Goal: Task Accomplishment & Management: Use online tool/utility

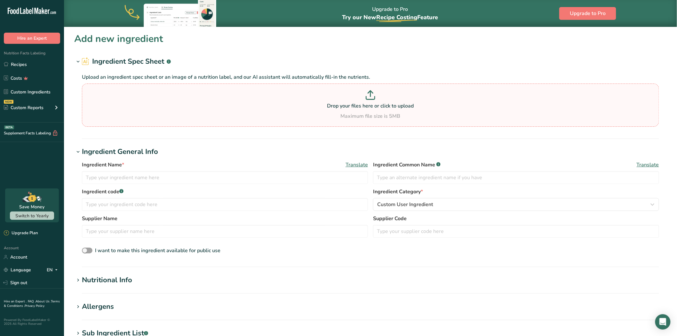
click at [274, 105] on p "Drop your files here or click to upload" at bounding box center [371, 106] width 574 height 8
click at [274, 105] on input "Drop your files here or click to upload Maximum file size is 5MB" at bounding box center [370, 105] width 577 height 43
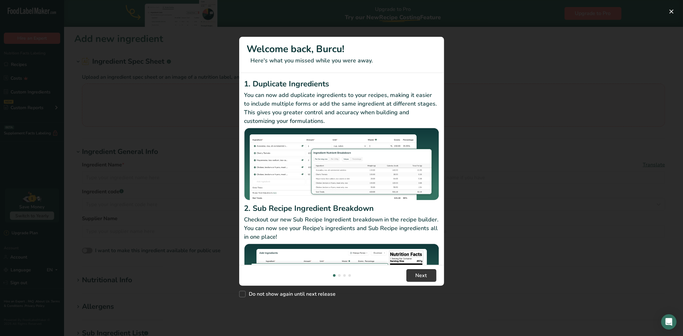
type input "C:\fakepath\mavi hashas.png"
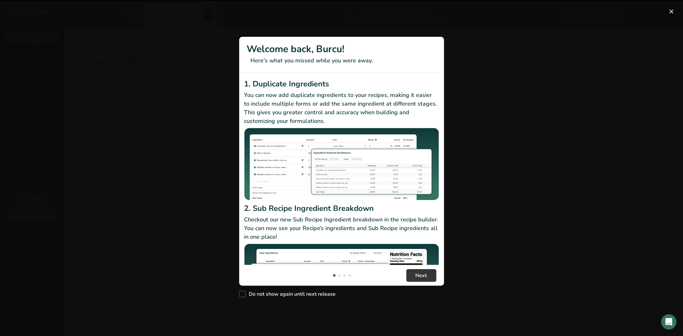
click at [668, 14] on button "New Features" at bounding box center [671, 11] width 10 height 10
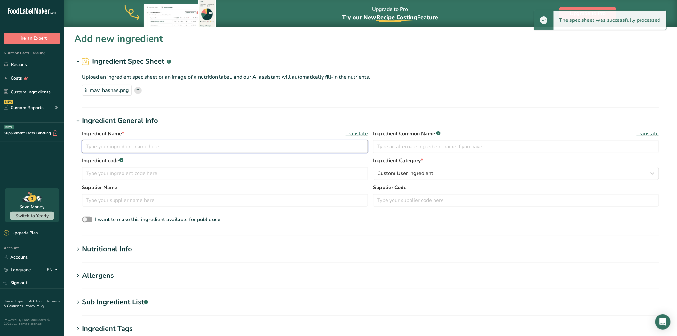
click at [185, 148] on input "text" at bounding box center [225, 146] width 286 height 13
paste input "blue poppy"
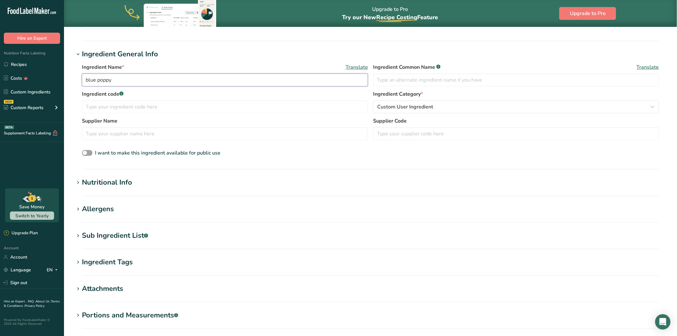
scroll to position [68, 0]
type input "blue poppy"
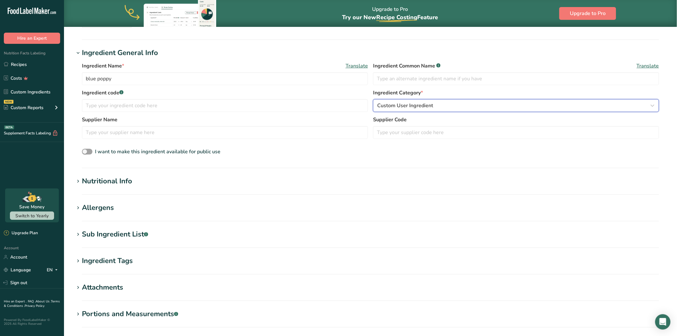
click at [388, 105] on span "Custom User Ingredient" at bounding box center [405, 106] width 56 height 8
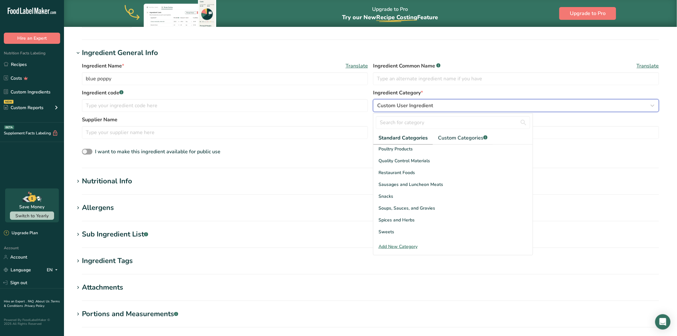
scroll to position [247, 0]
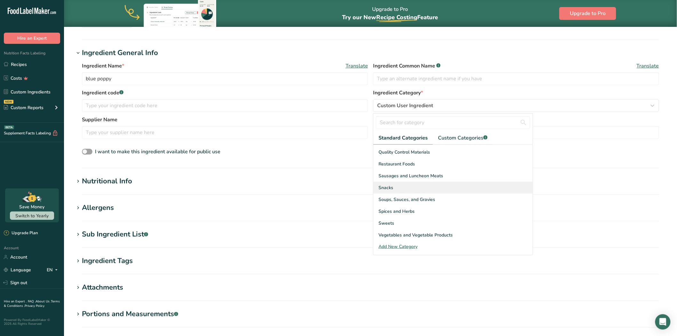
click at [402, 183] on div "Snacks" at bounding box center [452, 188] width 159 height 12
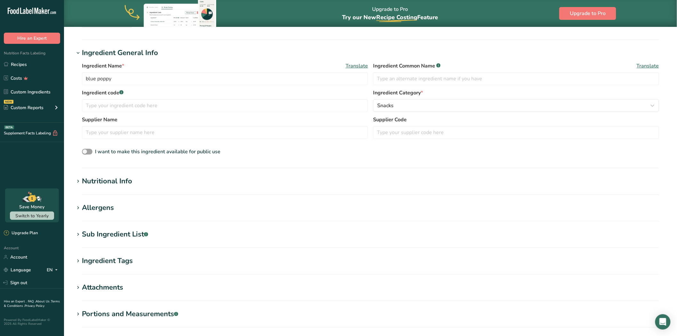
scroll to position [137, 0]
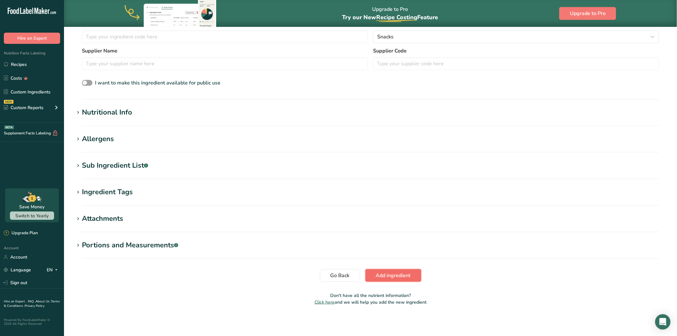
click at [386, 276] on span "Add ingredient" at bounding box center [393, 276] width 35 height 8
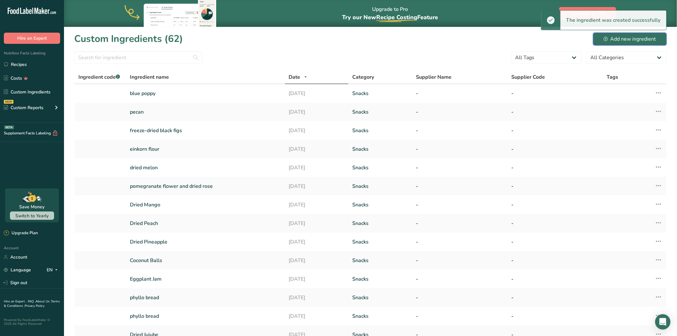
click at [622, 40] on div "Add new ingredient" at bounding box center [630, 39] width 52 height 8
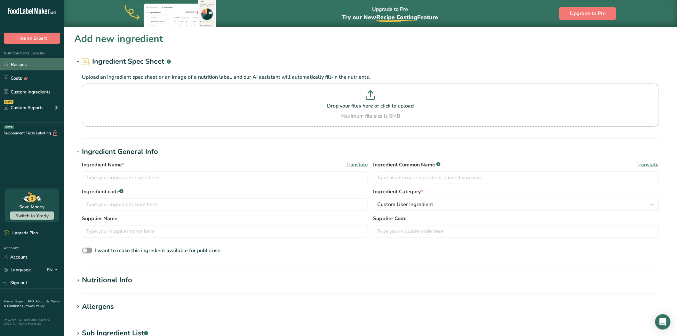
click at [46, 66] on link "Recipes" at bounding box center [32, 64] width 64 height 12
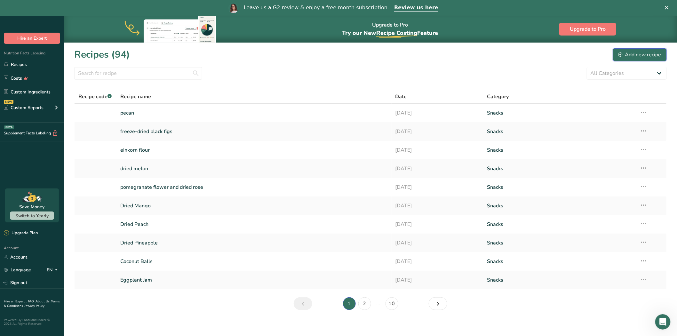
click at [648, 57] on div "Add new recipe" at bounding box center [640, 55] width 43 height 8
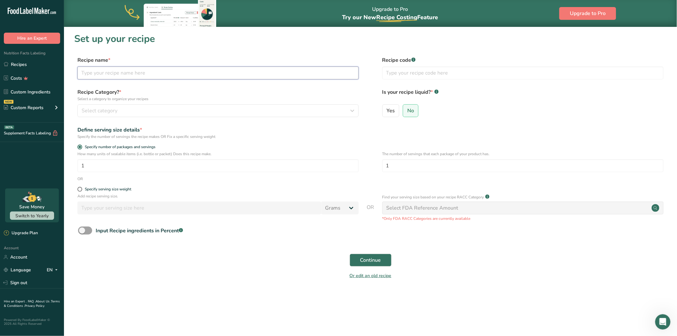
click at [127, 75] on input "text" at bounding box center [217, 73] width 281 height 13
paste input "blue poppy"
type input "blue poppy"
click at [161, 112] on div "Select category" at bounding box center [216, 111] width 269 height 8
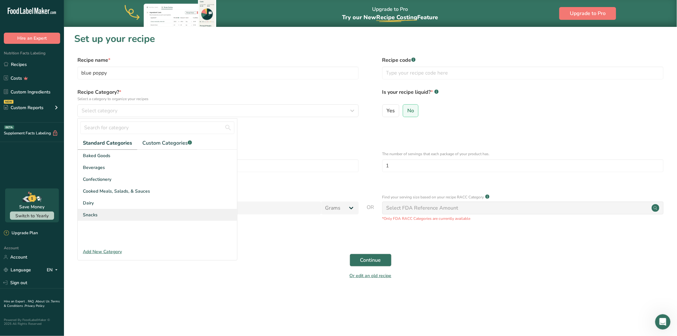
click at [130, 211] on div "Snacks" at bounding box center [157, 215] width 159 height 12
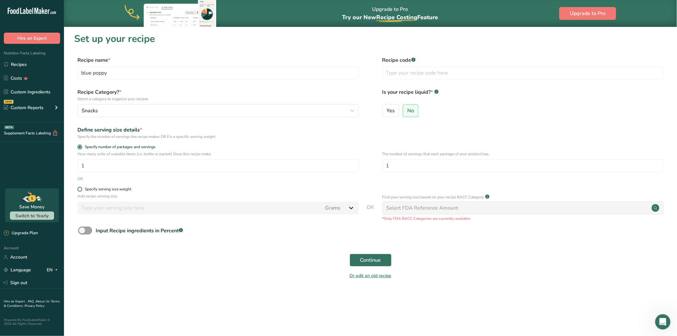
click at [78, 187] on span at bounding box center [79, 189] width 5 height 5
click at [78, 187] on input "Specify serving size weight" at bounding box center [79, 189] width 4 height 4
radio input "true"
radio input "false"
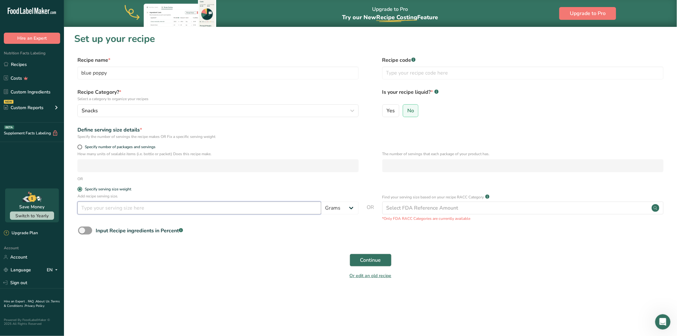
click at [86, 205] on input "number" at bounding box center [199, 208] width 244 height 13
type input "100"
click at [369, 257] on span "Continue" at bounding box center [370, 260] width 21 height 8
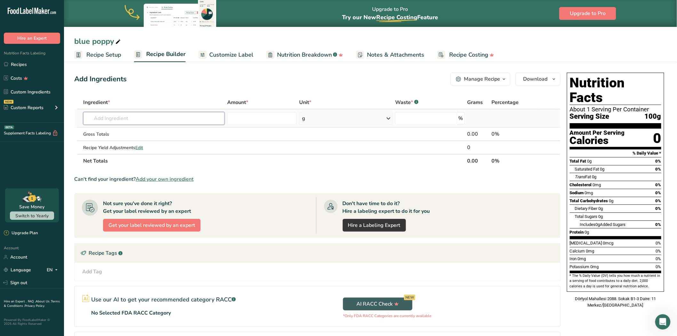
click at [125, 114] on input "text" at bounding box center [153, 118] width 141 height 13
paste input "blue poppy"
type input "blue poppy"
click at [118, 132] on div "blue poppy" at bounding box center [148, 131] width 121 height 7
type input "blue poppy"
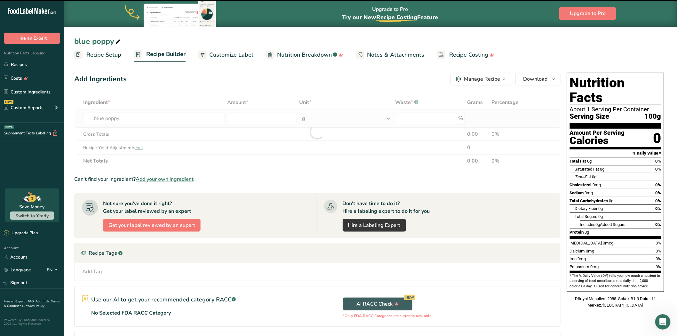
type input "0"
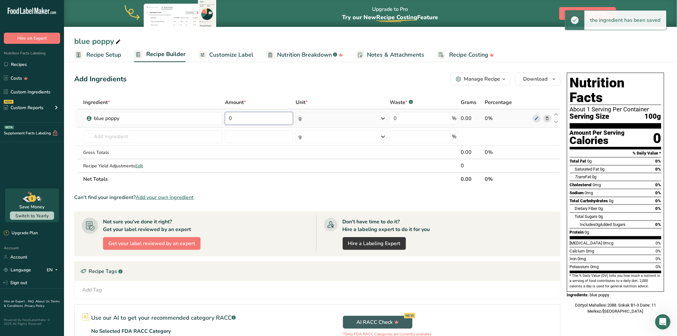
click at [240, 114] on input "0" at bounding box center [259, 118] width 68 height 13
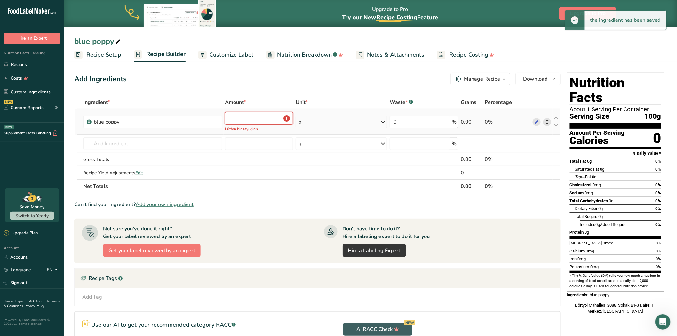
type input "0"
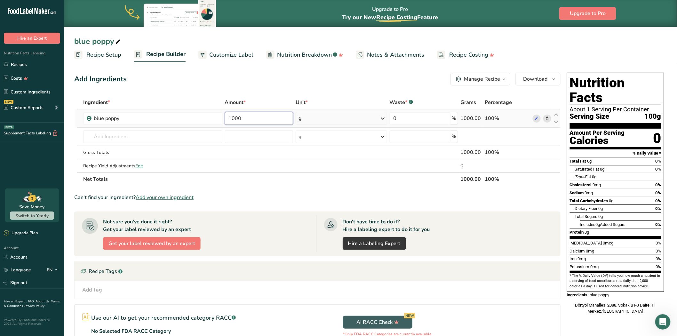
type input "1000"
click at [312, 116] on div "Ingredient * Amount * Unit * Waste * .a-a{fill:#347362;}.b-a{fill:#fff;} Grams …" at bounding box center [317, 141] width 486 height 90
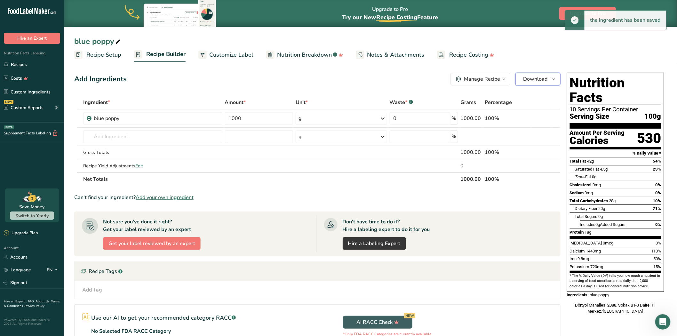
click at [530, 81] on span "Download" at bounding box center [536, 79] width 24 height 8
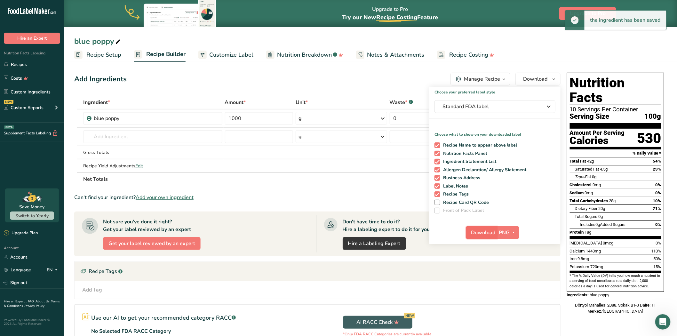
click at [484, 232] on span "Download" at bounding box center [483, 233] width 24 height 8
